Goal: Entertainment & Leisure: Consume media (video, audio)

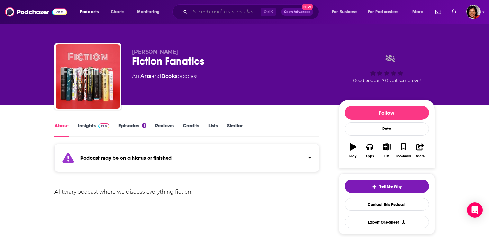
click at [200, 12] on input "Search podcasts, credits, & more..." at bounding box center [225, 12] width 71 height 10
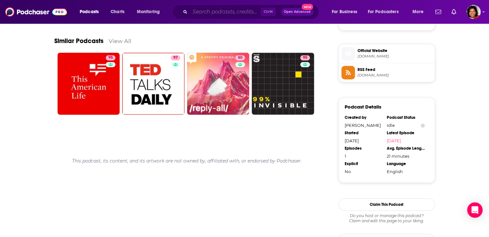
click at [213, 12] on input "Search podcasts, credits, & more..." at bounding box center [225, 12] width 71 height 10
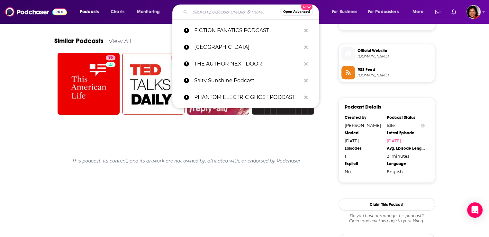
paste input "Take it From Here Podcast <[EMAIL_ADDRESS][DOMAIN_NAME]>"
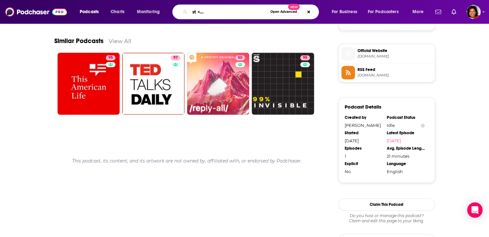
scroll to position [0, 62]
drag, startPoint x: 195, startPoint y: 11, endPoint x: 311, endPoint y: 7, distance: 115.9
click at [314, 7] on div "Take it From Here Podcast <takeitfromherepod@gmail.c Open Advanced New" at bounding box center [245, 12] width 147 height 15
type input "Take it From Here Podcast"
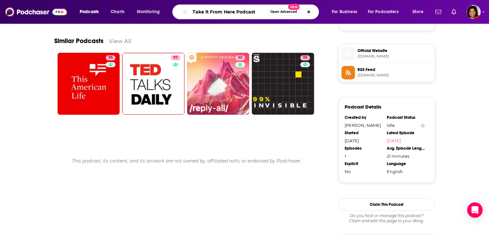
drag, startPoint x: 250, startPoint y: 13, endPoint x: 256, endPoint y: 14, distance: 6.2
click at [250, 13] on input "Take it From Here Podcast" at bounding box center [229, 12] width 78 height 10
click at [255, 13] on input "Take it From Here Podcast" at bounding box center [229, 12] width 78 height 10
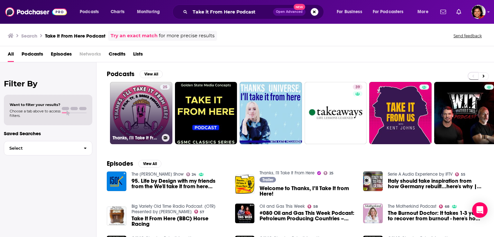
click at [147, 117] on link "25 Thanks, I'll Take It From Here" at bounding box center [141, 113] width 62 height 62
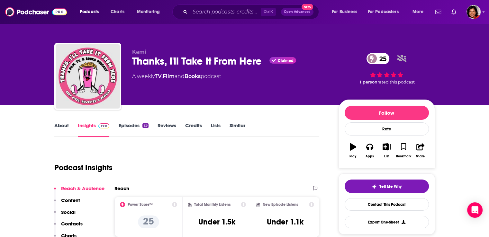
scroll to position [64, 0]
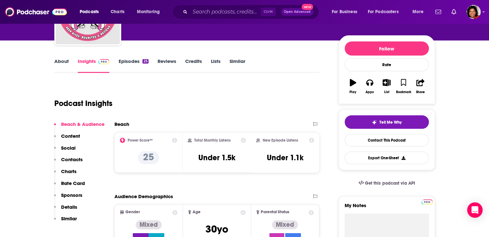
click at [126, 64] on link "Episodes 25" at bounding box center [133, 65] width 30 height 15
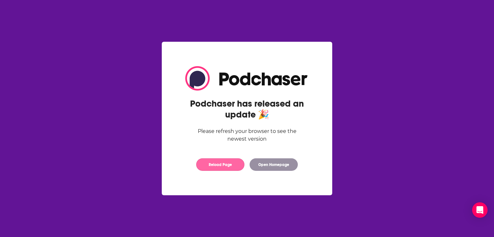
click at [225, 169] on button "Reload Page" at bounding box center [220, 165] width 48 height 13
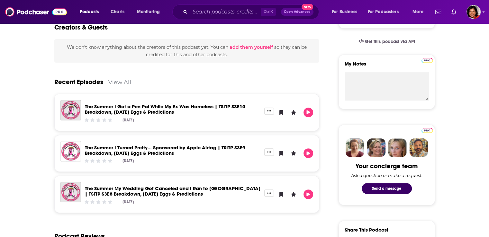
scroll to position [225, 0]
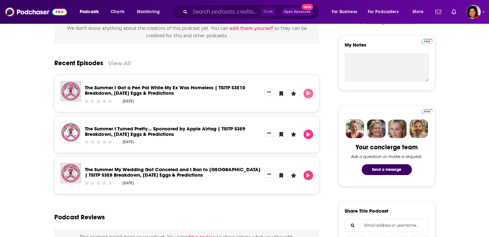
click at [308, 94] on icon "Play" at bounding box center [309, 93] width 4 height 4
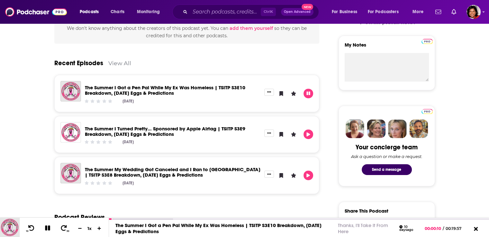
click at [314, 52] on div "Recent Episodes View All" at bounding box center [186, 59] width 265 height 31
drag, startPoint x: 305, startPoint y: 93, endPoint x: 304, endPoint y: 87, distance: 5.9
click at [305, 93] on button "Pause" at bounding box center [309, 94] width 10 height 10
click at [204, 14] on input "Search podcasts, credits, & more..." at bounding box center [225, 12] width 71 height 10
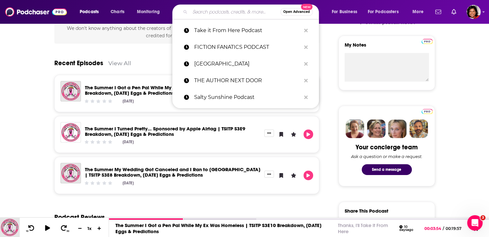
paste input "[PERSON_NAME] <[PERSON_NAME][EMAIL_ADDRESS][DOMAIN_NAME]>"
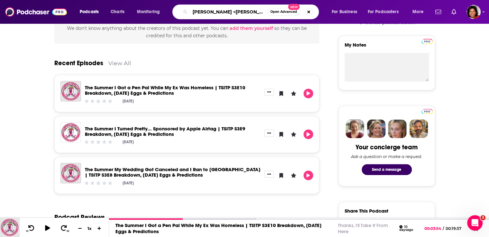
scroll to position [0, 12]
drag, startPoint x: 209, startPoint y: 13, endPoint x: 285, endPoint y: 13, distance: 75.3
click at [285, 13] on div "[PERSON_NAME] <[PERSON_NAME][EMAIL_ADDRESS][DOMAIN_NAME]> Open Advanced New" at bounding box center [245, 12] width 147 height 15
type input "[PERSON_NAME]"
